Goal: Information Seeking & Learning: Learn about a topic

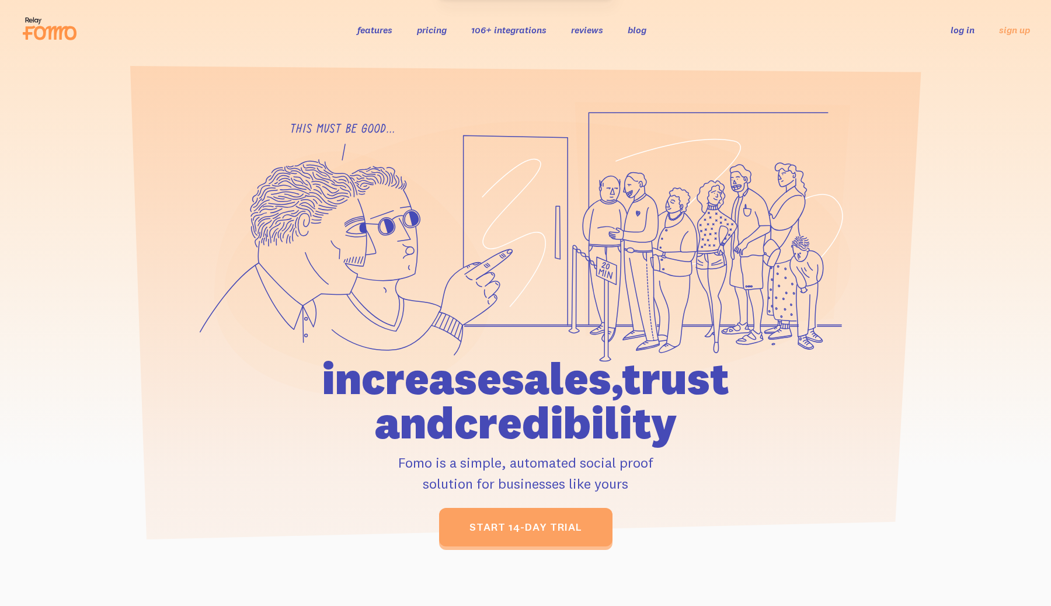
click at [432, 31] on link "pricing" at bounding box center [432, 30] width 30 height 12
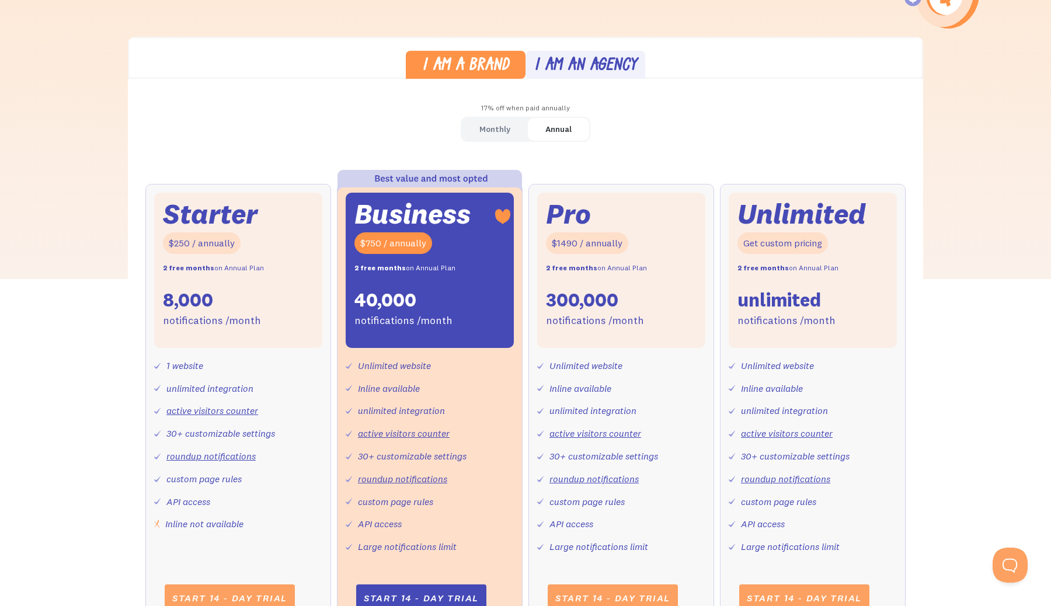
scroll to position [309, 0]
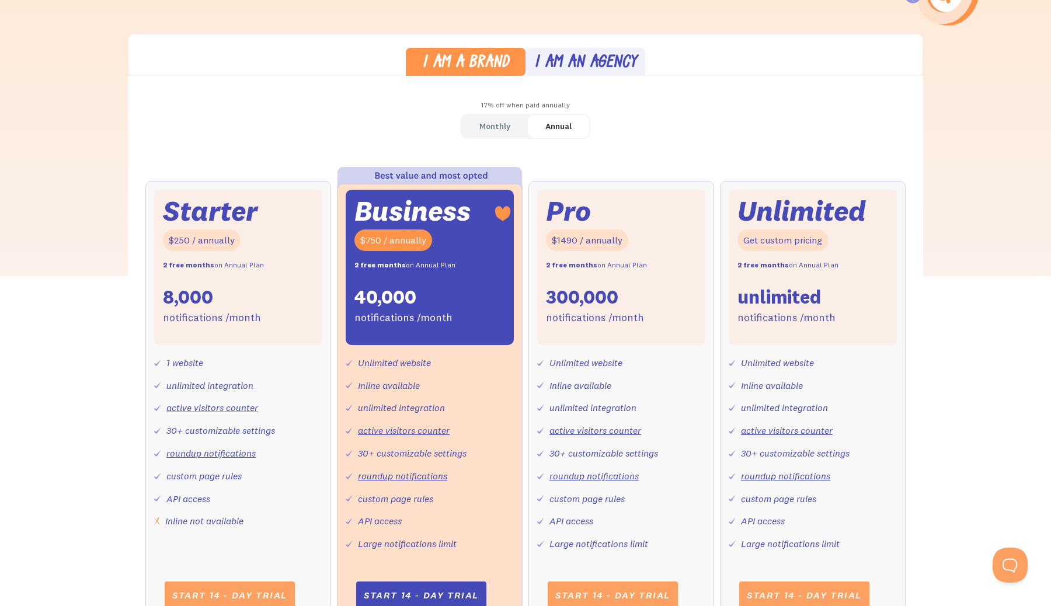
click at [503, 121] on div "Monthly" at bounding box center [494, 126] width 31 height 17
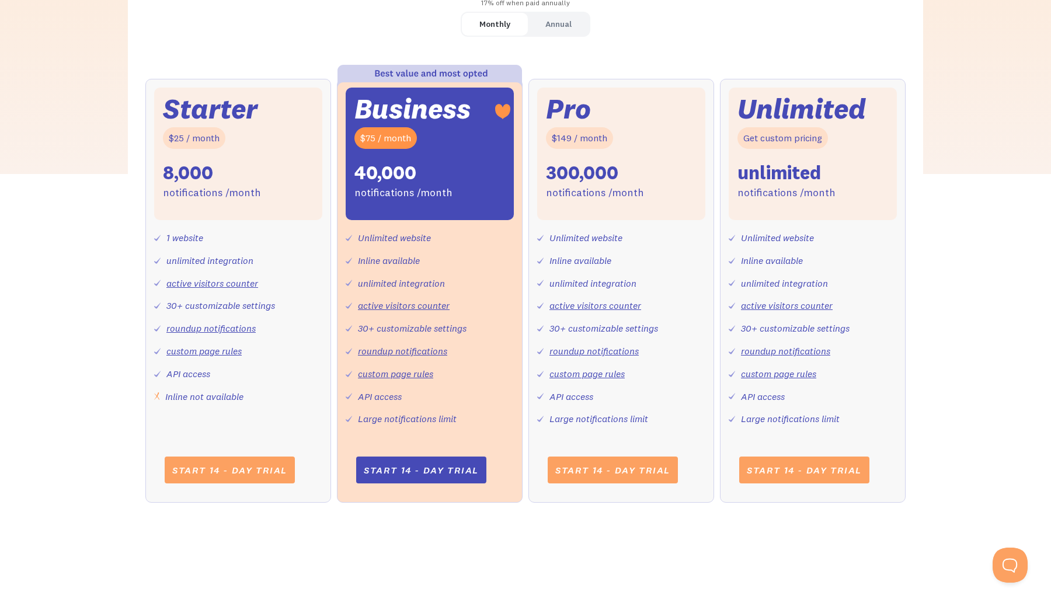
scroll to position [428, 0]
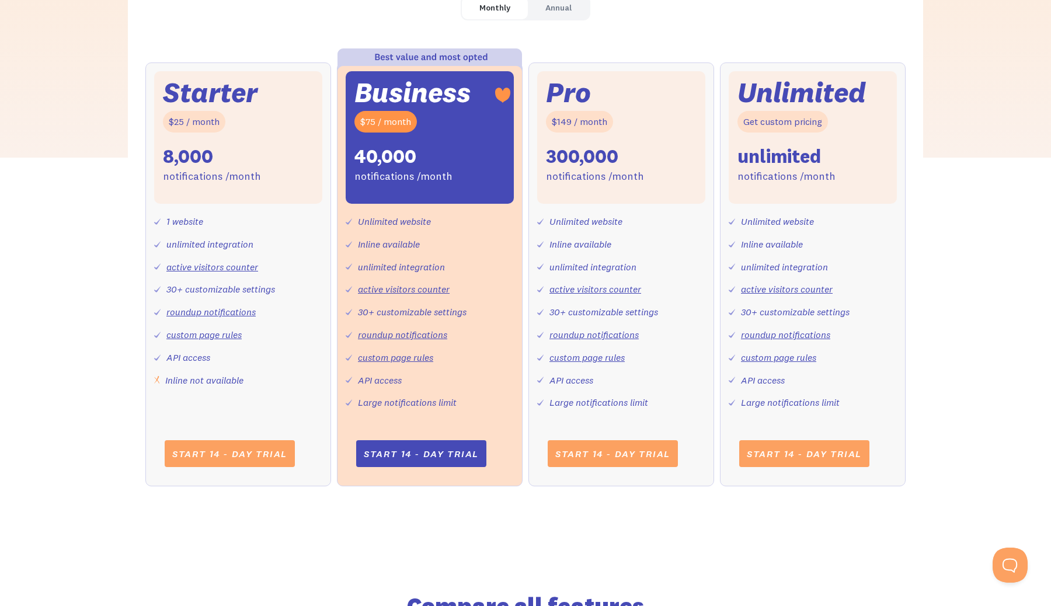
click at [398, 175] on div "notifications /month" at bounding box center [403, 176] width 98 height 17
click at [563, 12] on div "Annual" at bounding box center [558, 7] width 26 height 17
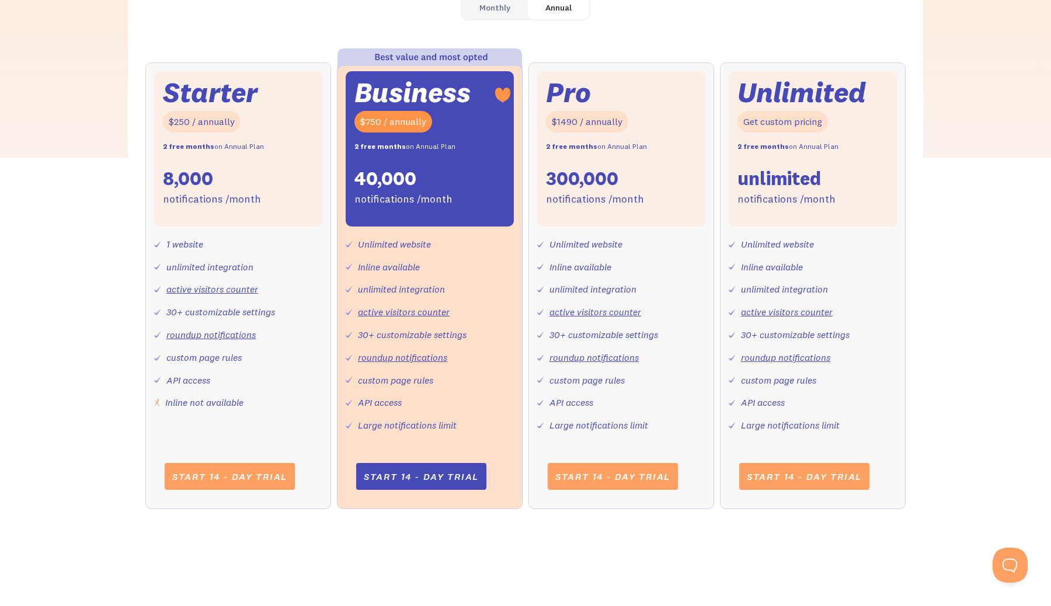
click at [490, 12] on div "Monthly" at bounding box center [494, 7] width 31 height 17
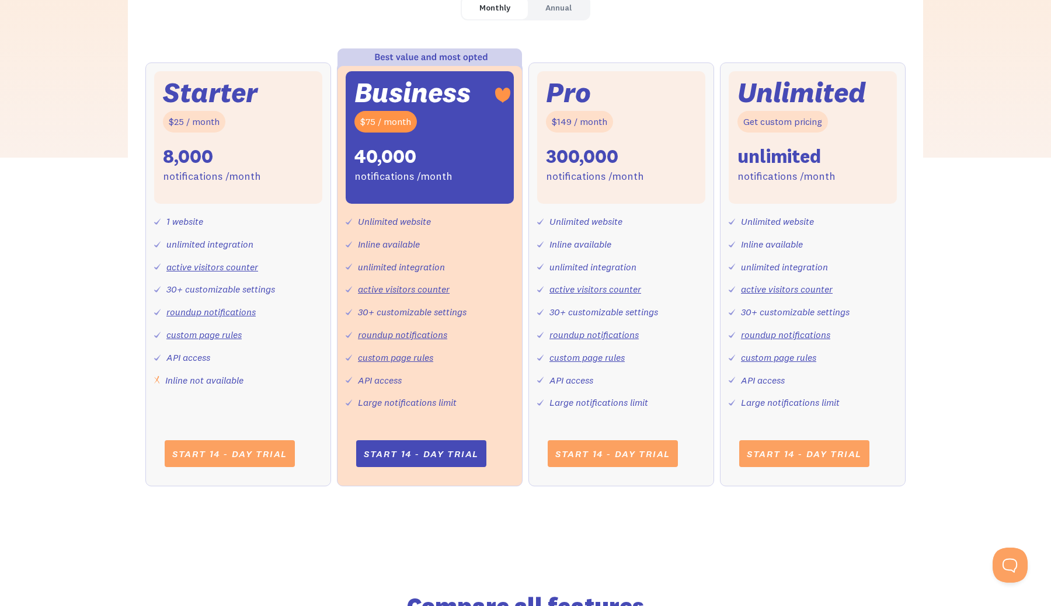
click at [441, 197] on div "Business $75 / month 40,000 notifications /month" at bounding box center [430, 137] width 168 height 133
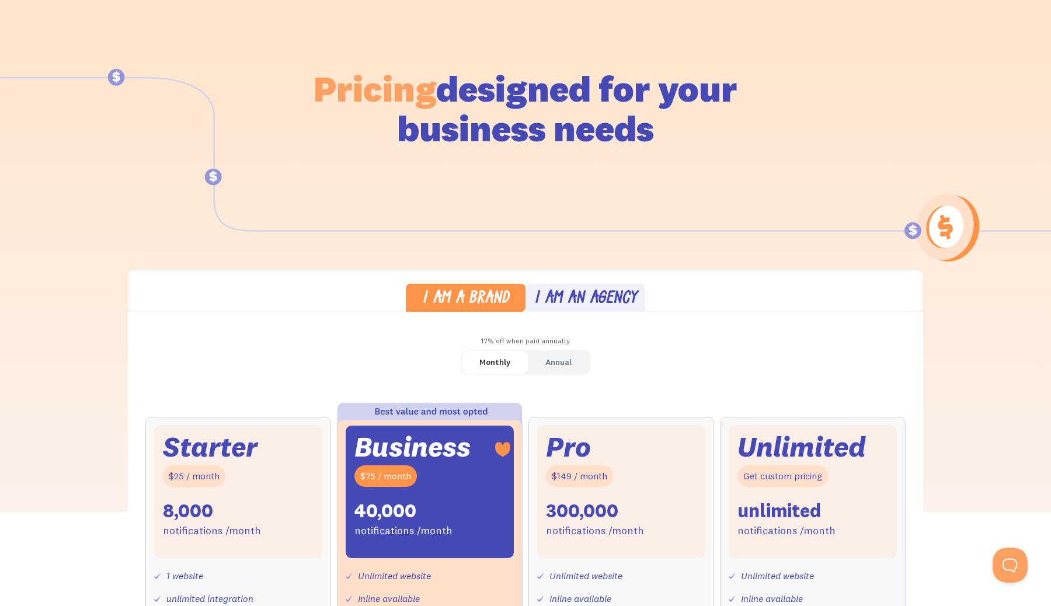
scroll to position [0, 0]
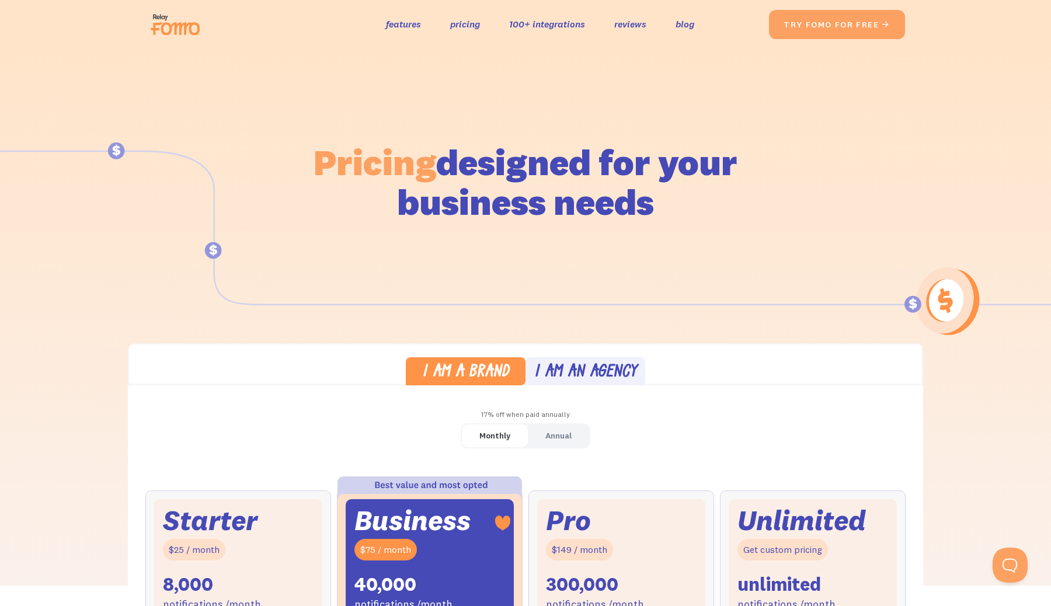
click at [191, 26] on img at bounding box center [178, 24] width 65 height 37
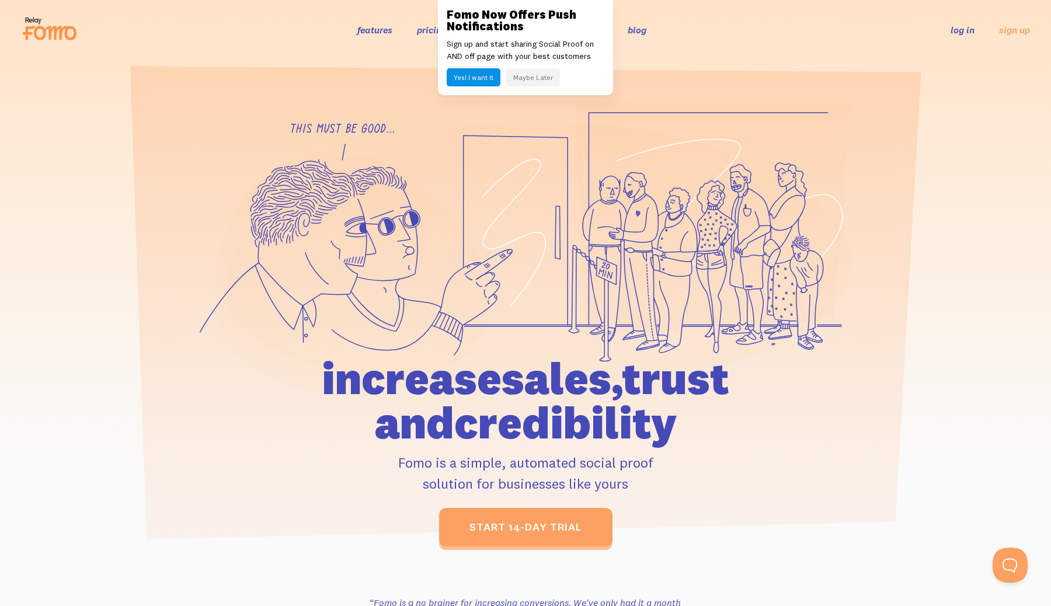
click at [543, 74] on button "Maybe Later" at bounding box center [533, 77] width 54 height 18
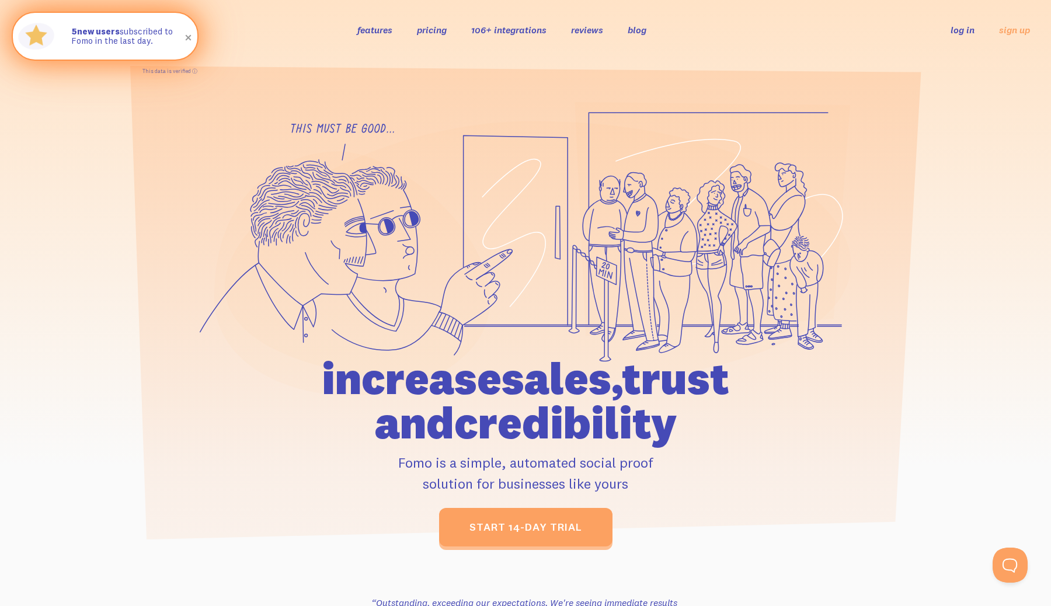
click at [187, 37] on span at bounding box center [189, 38] width 20 height 20
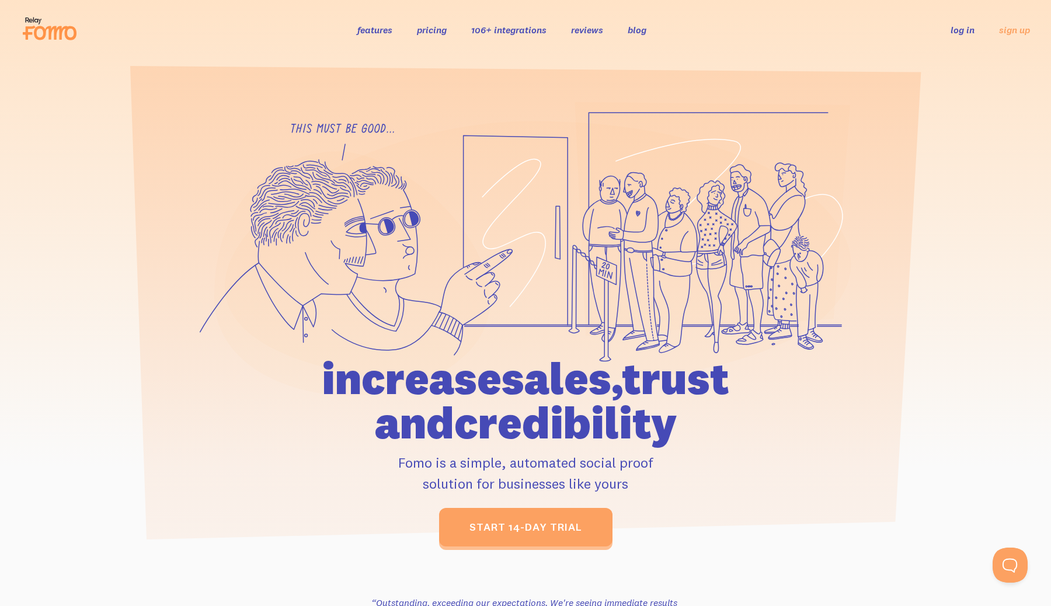
click at [438, 30] on link "pricing" at bounding box center [432, 30] width 30 height 12
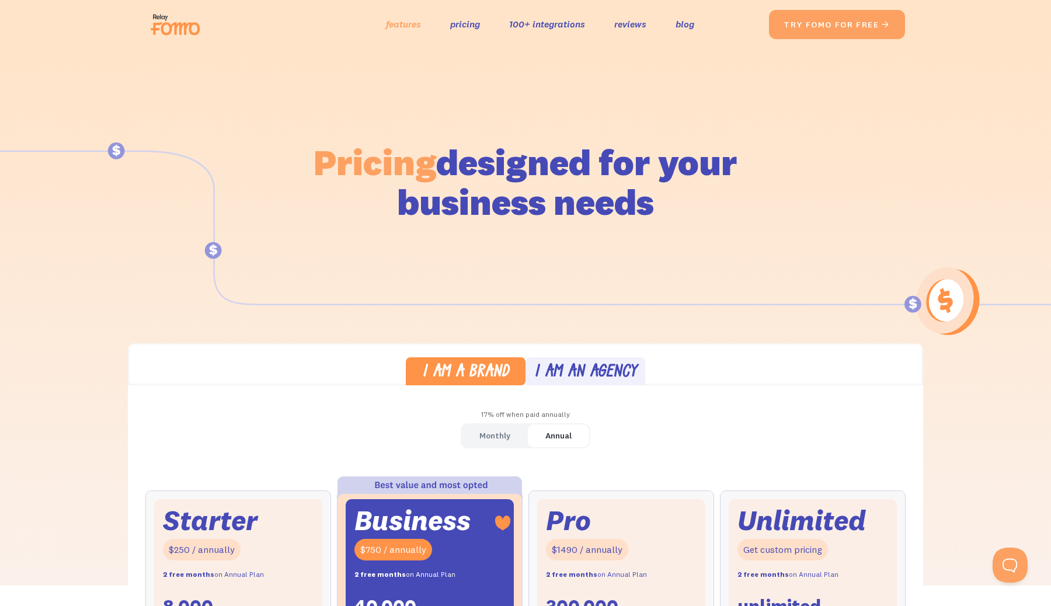
click at [409, 29] on link "features" at bounding box center [403, 24] width 35 height 17
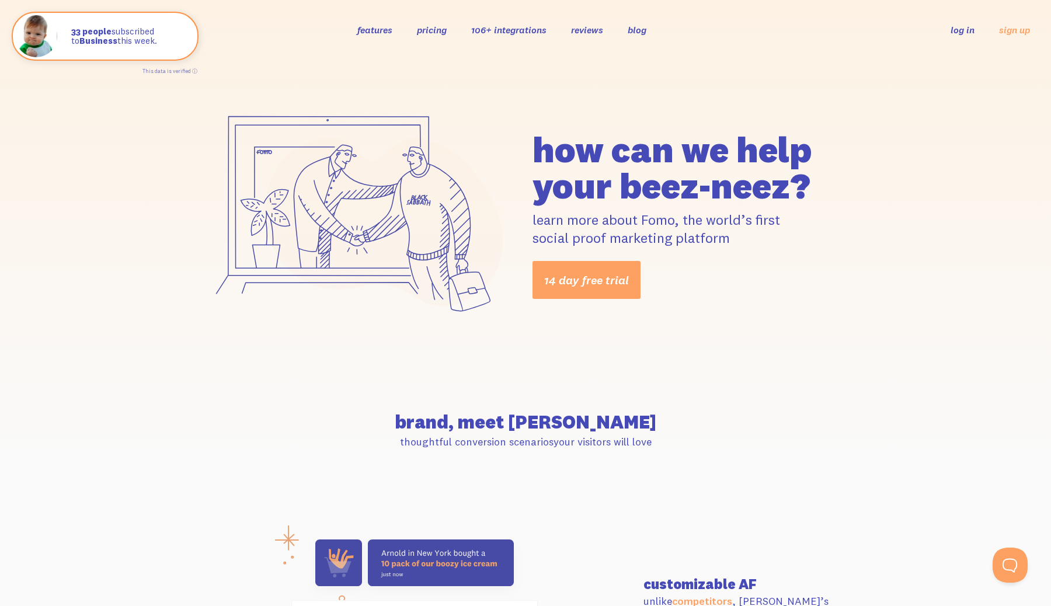
click at [539, 29] on link "106+ integrations" at bounding box center [508, 30] width 75 height 12
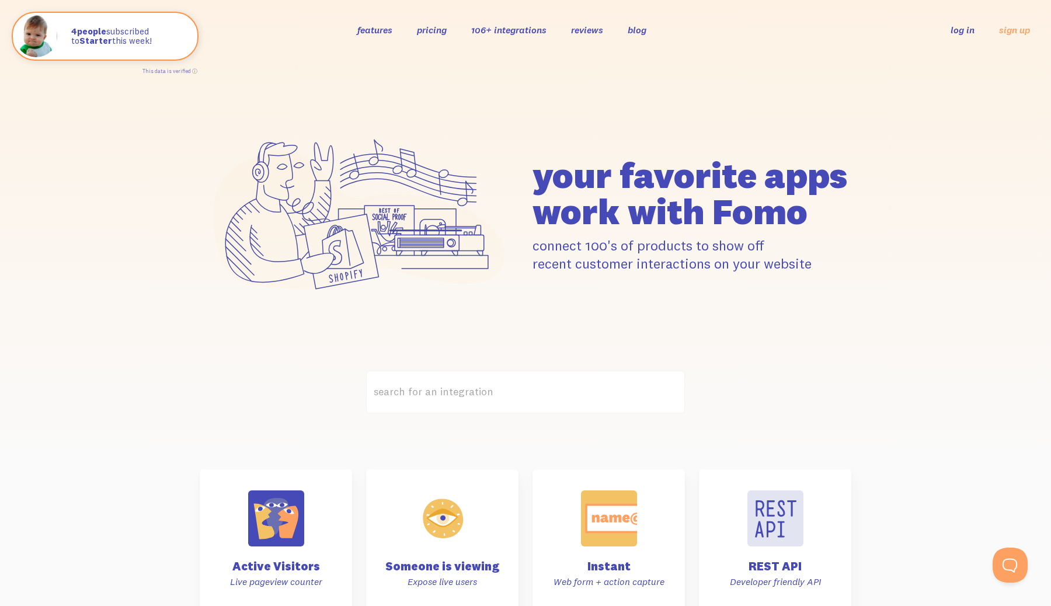
click at [487, 26] on link "106+ integrations" at bounding box center [508, 30] width 75 height 12
click at [380, 30] on link "features" at bounding box center [374, 30] width 35 height 12
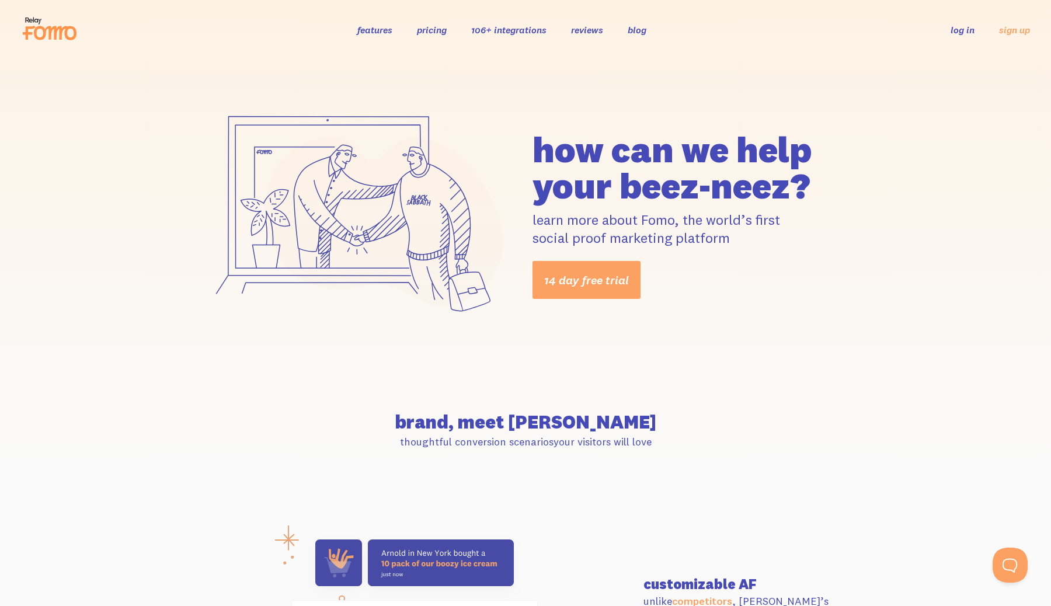
click at [585, 31] on link "reviews" at bounding box center [587, 30] width 32 height 12
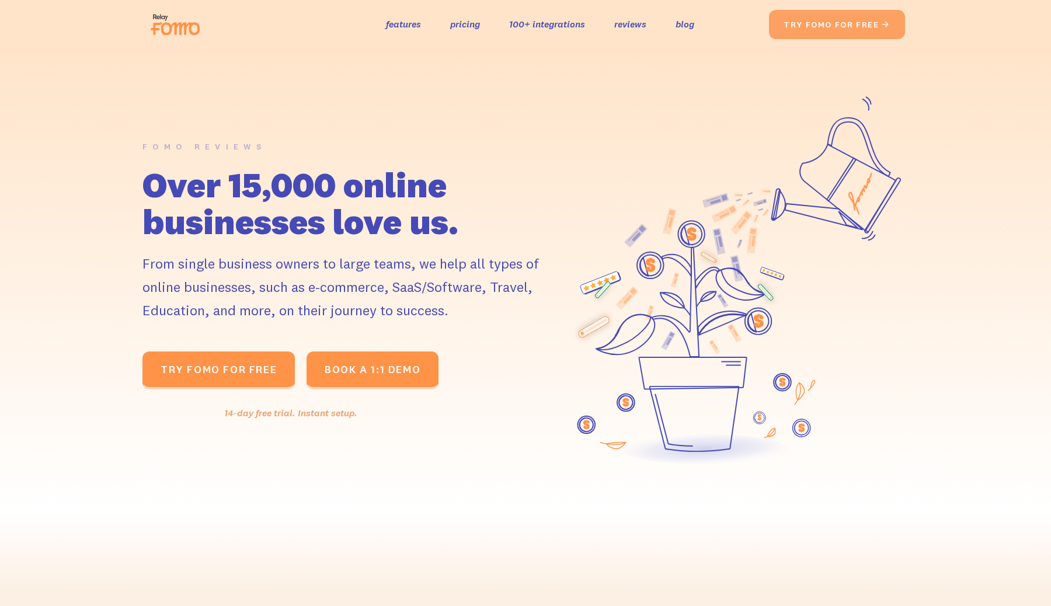
click at [176, 23] on img at bounding box center [178, 24] width 65 height 37
